Goal: Information Seeking & Learning: Learn about a topic

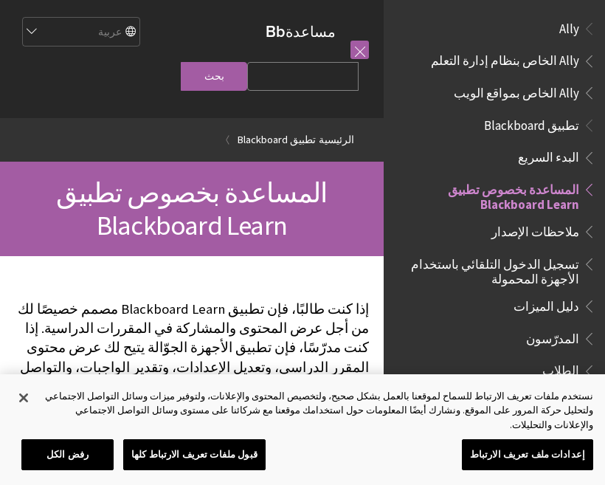
scroll to position [153, 0]
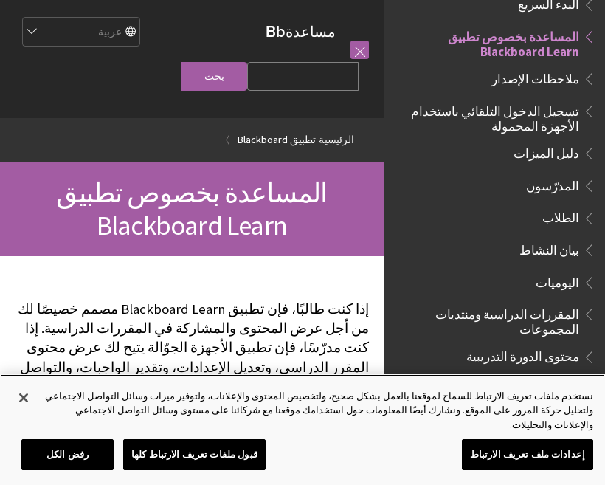
click at [216, 457] on button "قبول ملفات تعريف الارتباط كلها" at bounding box center [194, 454] width 142 height 31
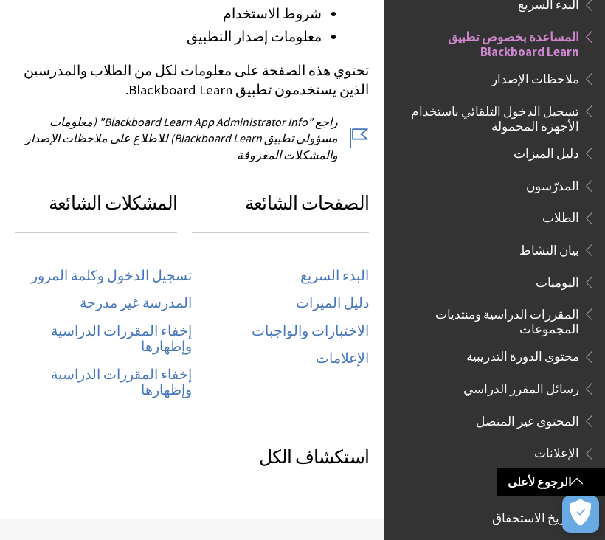
scroll to position [668, 0]
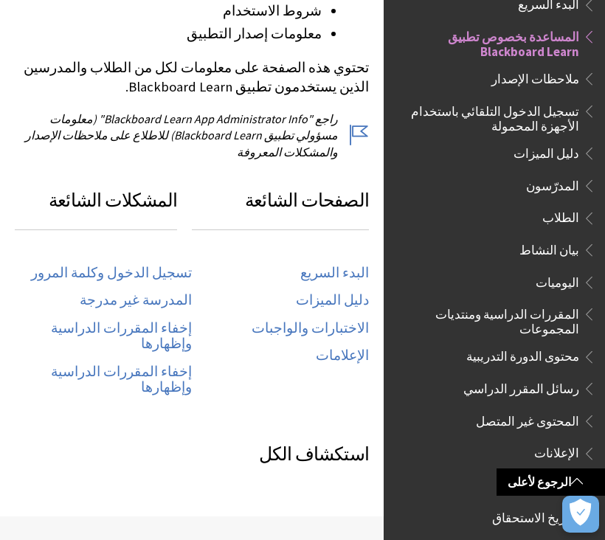
click at [170, 265] on link "تسجيل الدخول وكلمة المرور" at bounding box center [111, 273] width 161 height 17
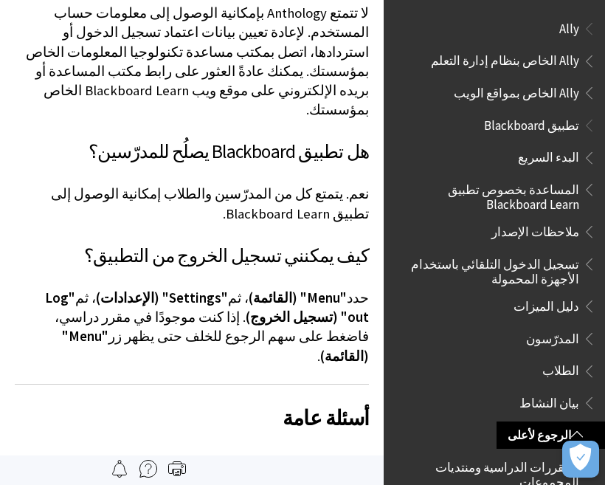
scroll to position [1179, 0]
